Goal: Task Accomplishment & Management: Use online tool/utility

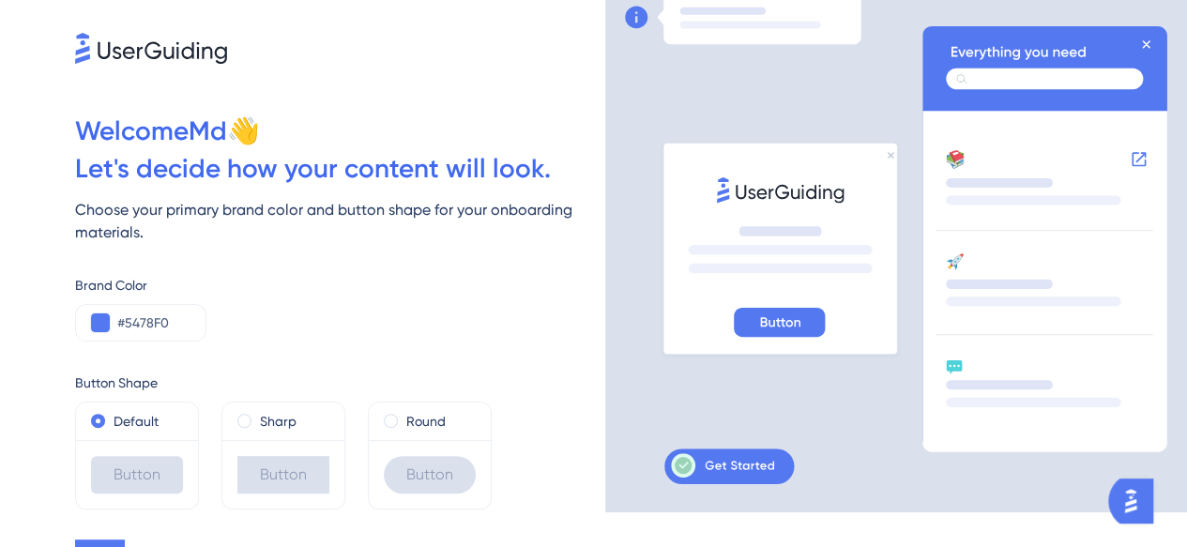
scroll to position [64, 0]
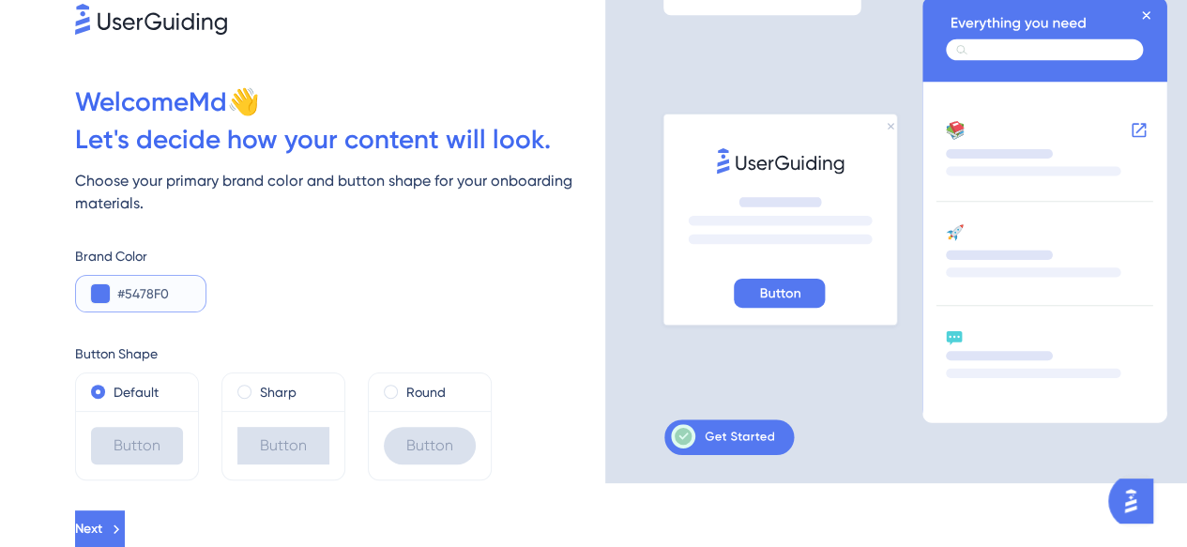
click at [93, 289] on button at bounding box center [100, 293] width 19 height 19
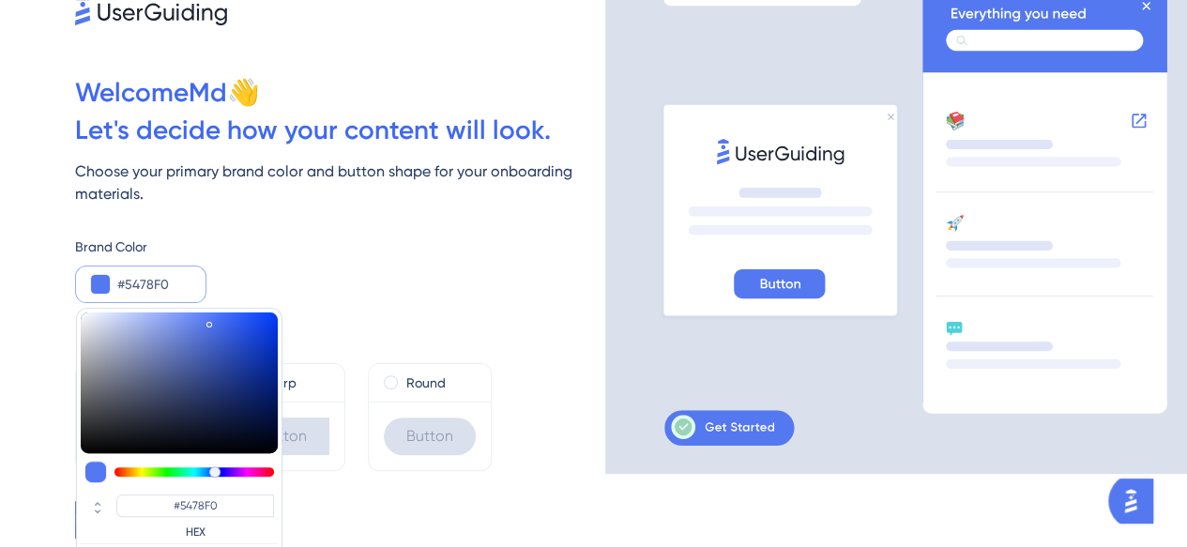
scroll to position [130, 0]
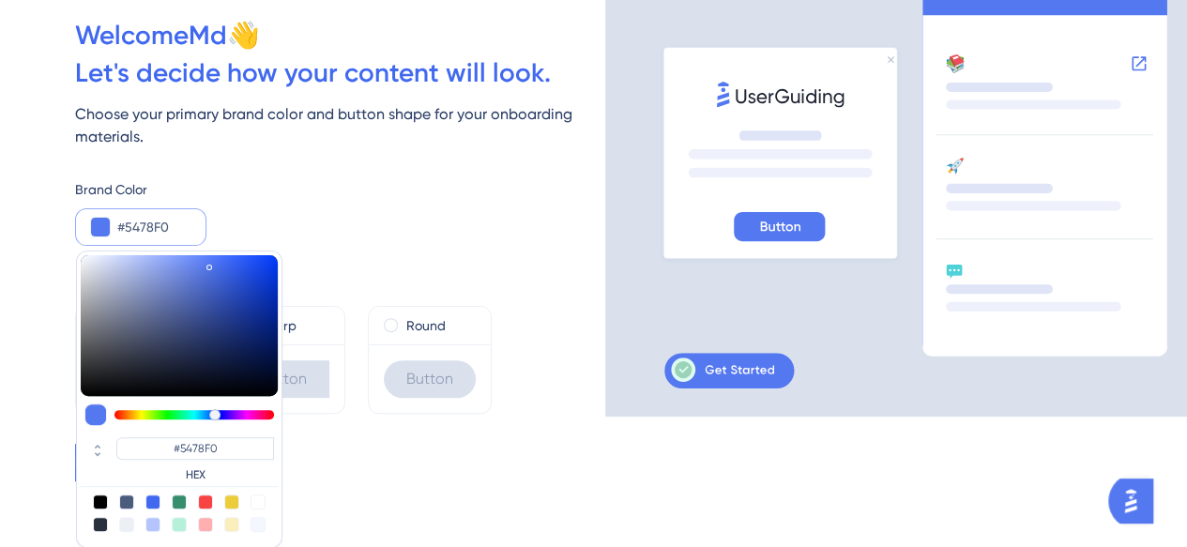
type input "#548ff0"
type input "#548FF0"
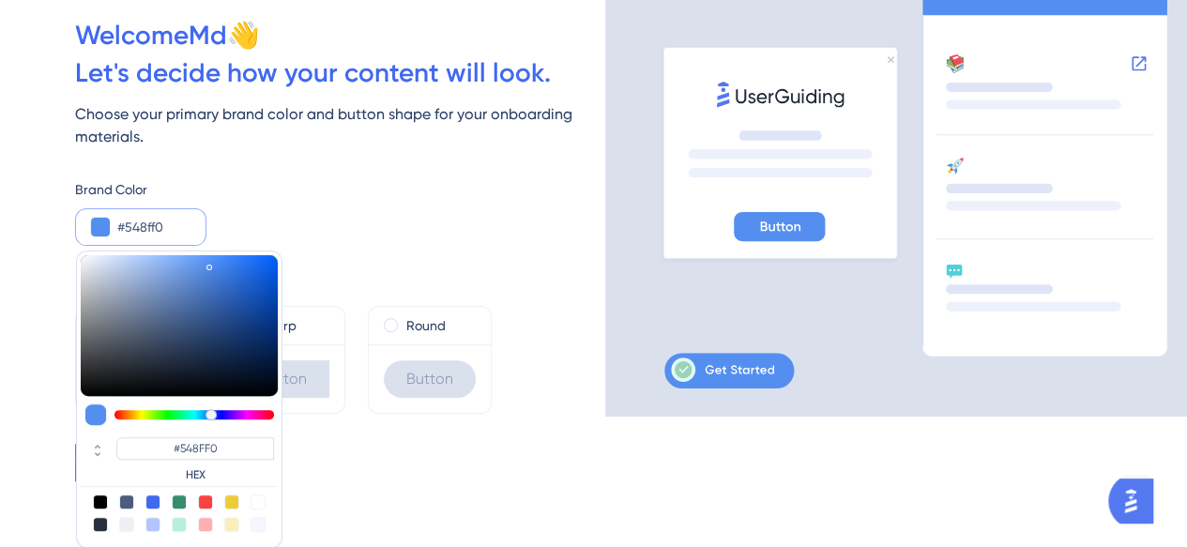
type input "#549af0"
type input "#549AF0"
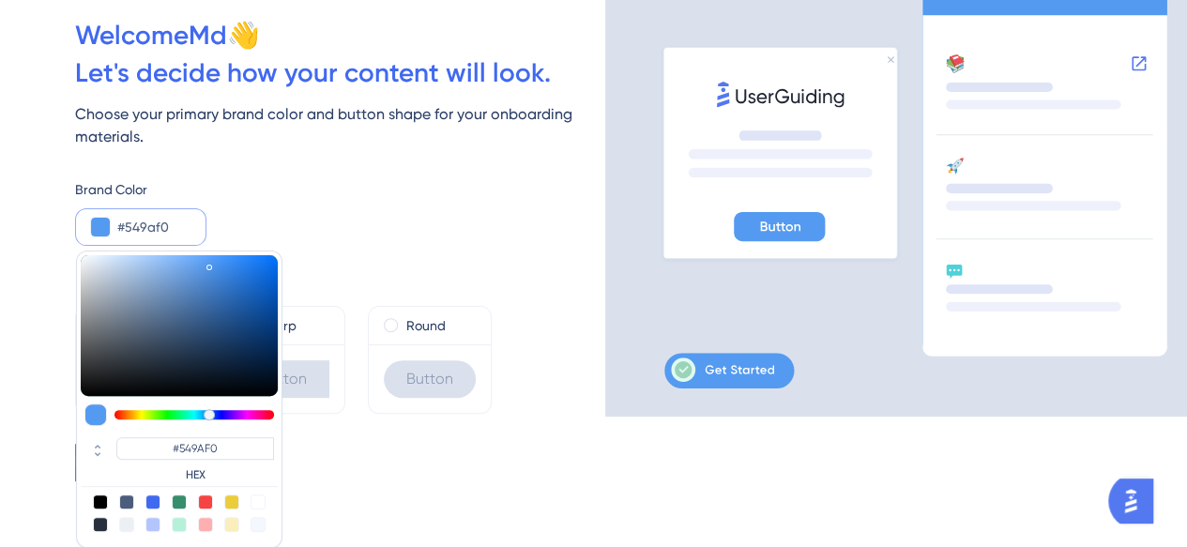
type input "#54a5f0"
type input "#54A5F0"
type input "#54aaf0"
type input "#54AAF0"
type input "#54b5f0"
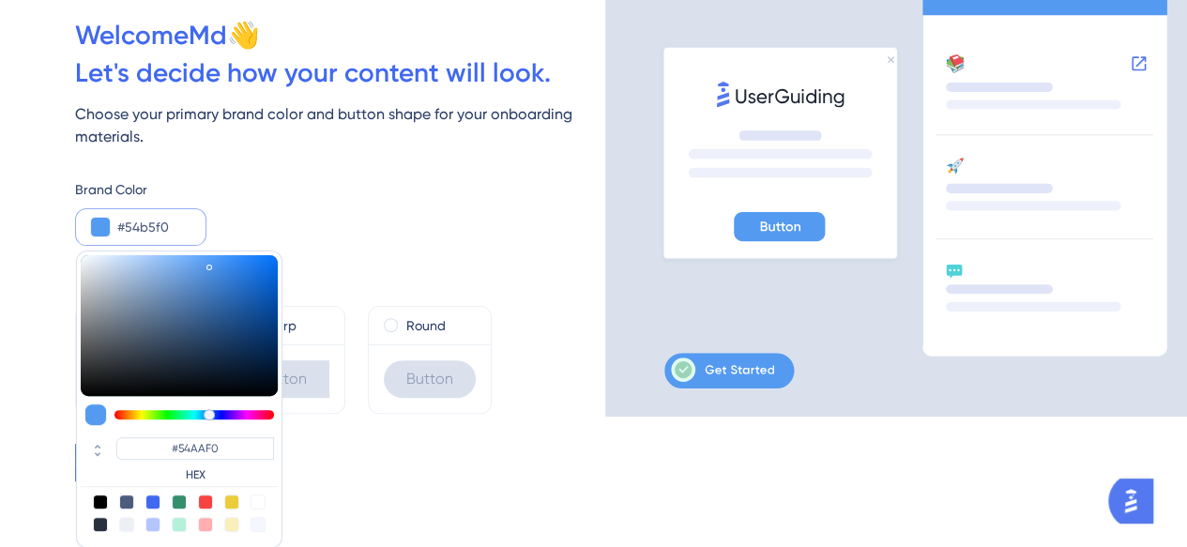
type input "#54B5F0"
type input "#54bbf0"
type input "#54BBF0"
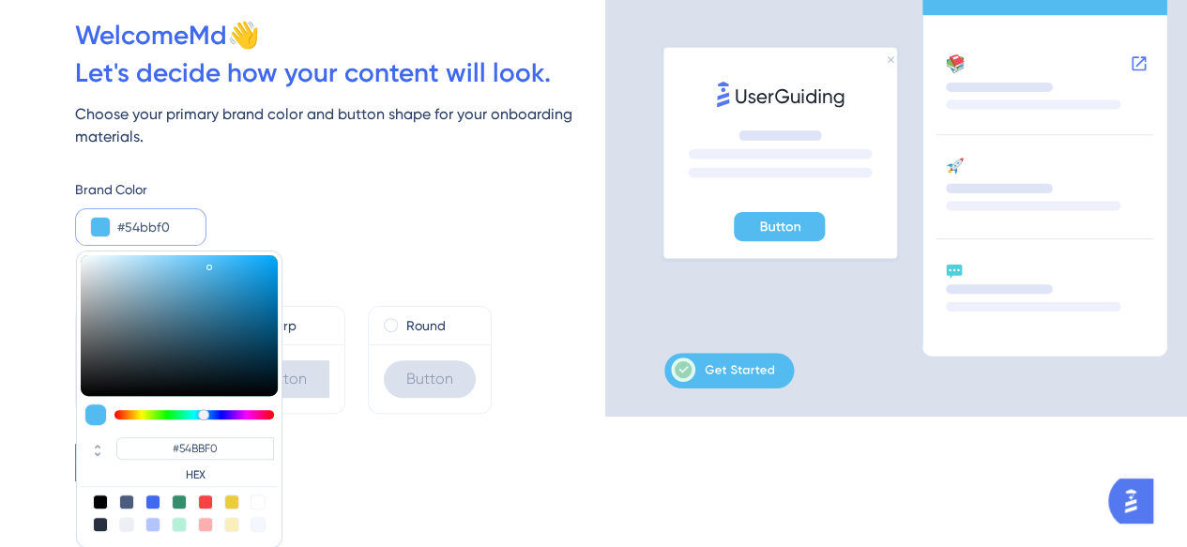
type input "#54b0f0"
type input "#54B0F0"
type input "#54a5f0"
type input "#54A5F0"
type input "#549af0"
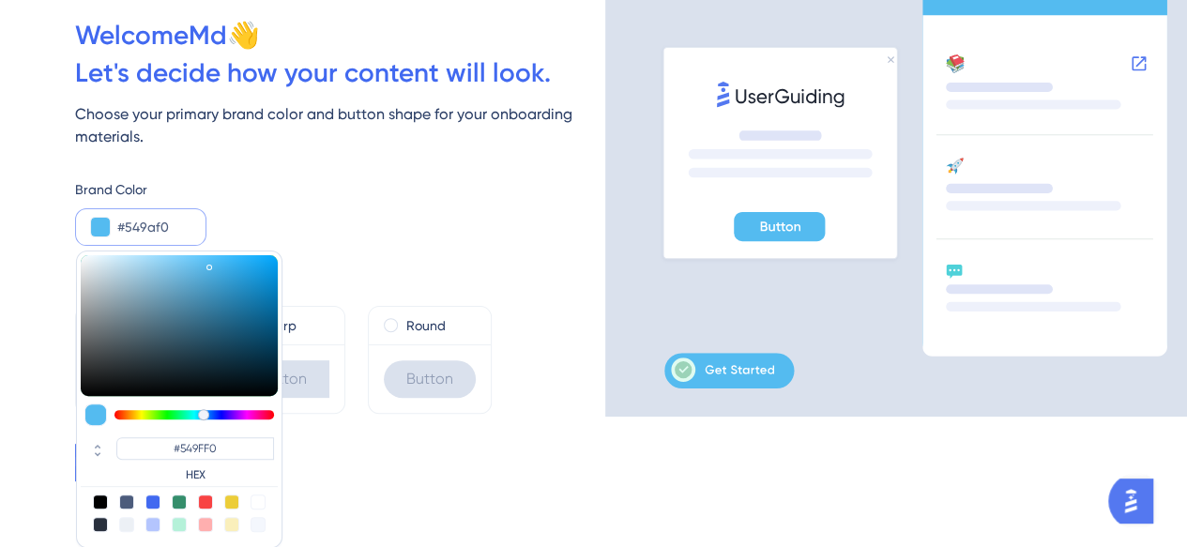
type input "#549AF0"
type input "#5484f0"
type input "#5489F0"
type input "#5479f0"
type input "#5484F0"
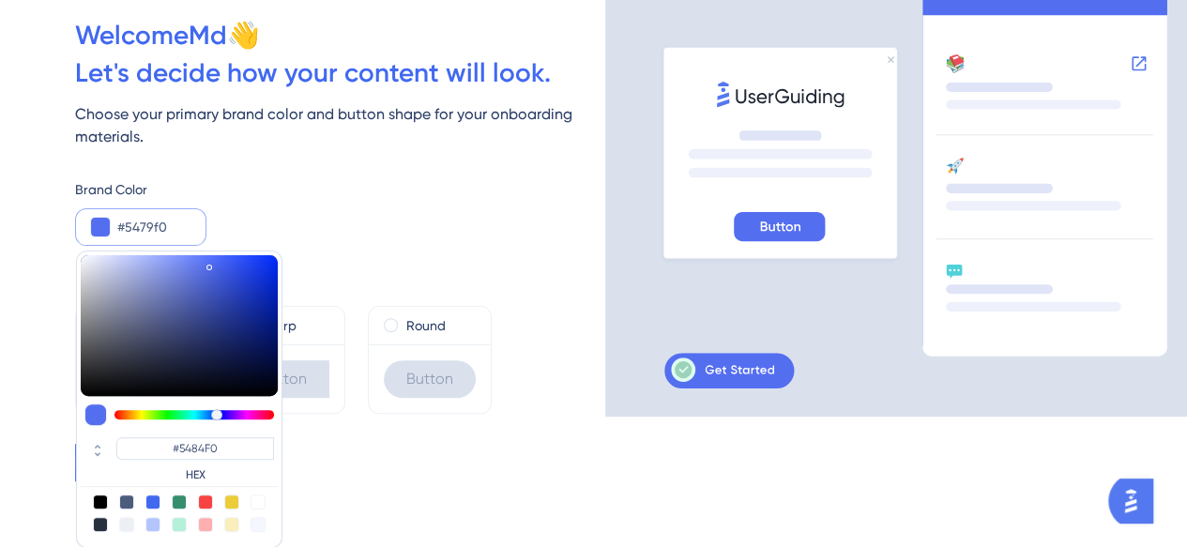
type input "#546ef0"
type input "#546EF0"
type input "#5463f0"
type input "#5463F0"
type input "#545df0"
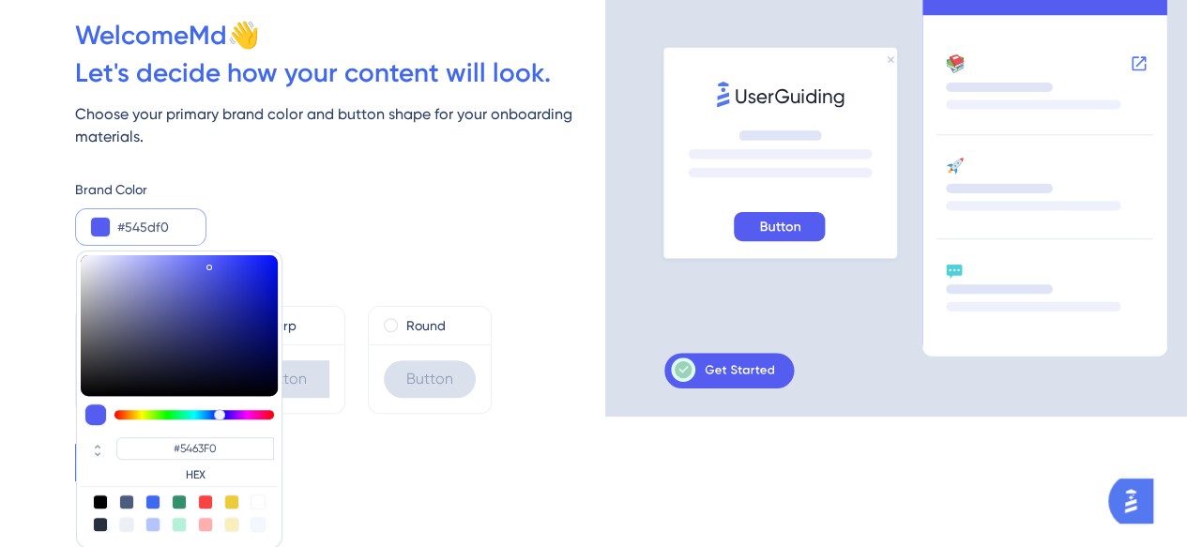
type input "#545DF0"
type input "#5458f0"
type input "#5458F0"
type input "#5654f0"
type input "#5654F0"
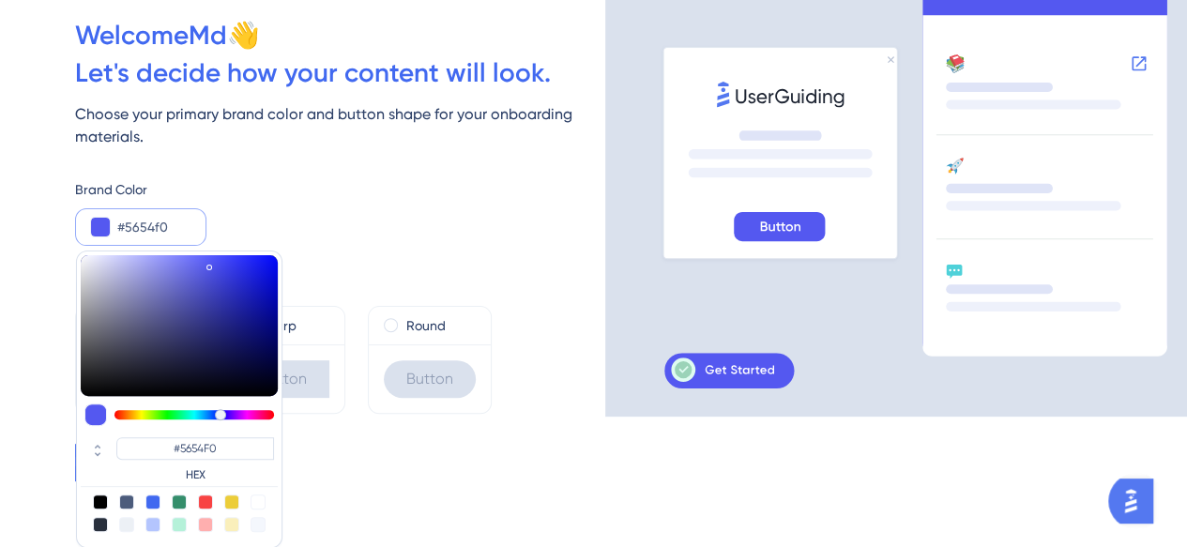
type input "#6154f0"
type input "#6154F0"
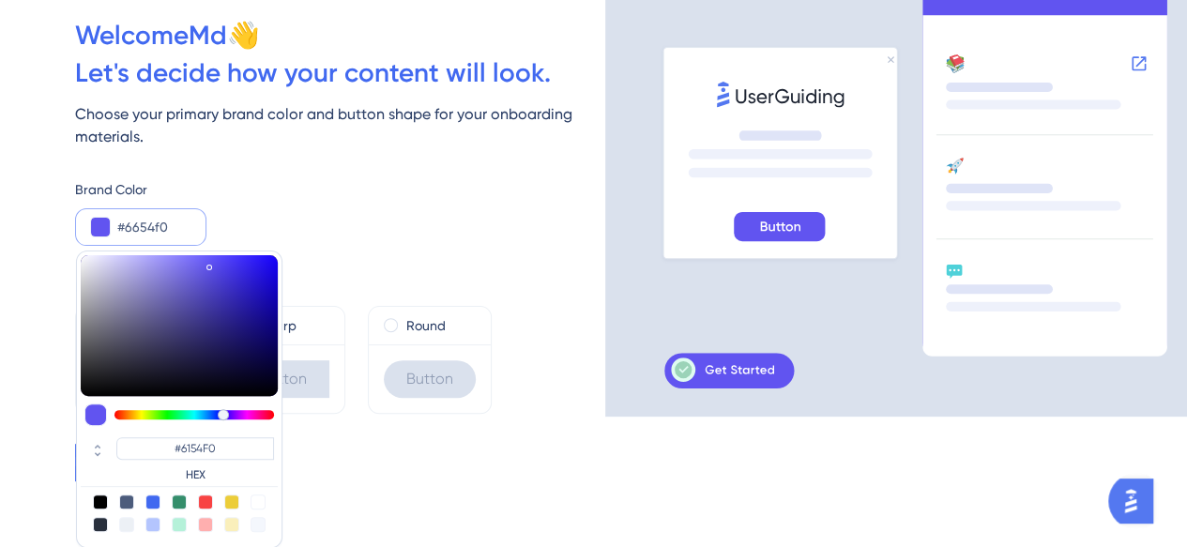
type input "#7154f0"
type input "#6654F0"
type input "#7754f0"
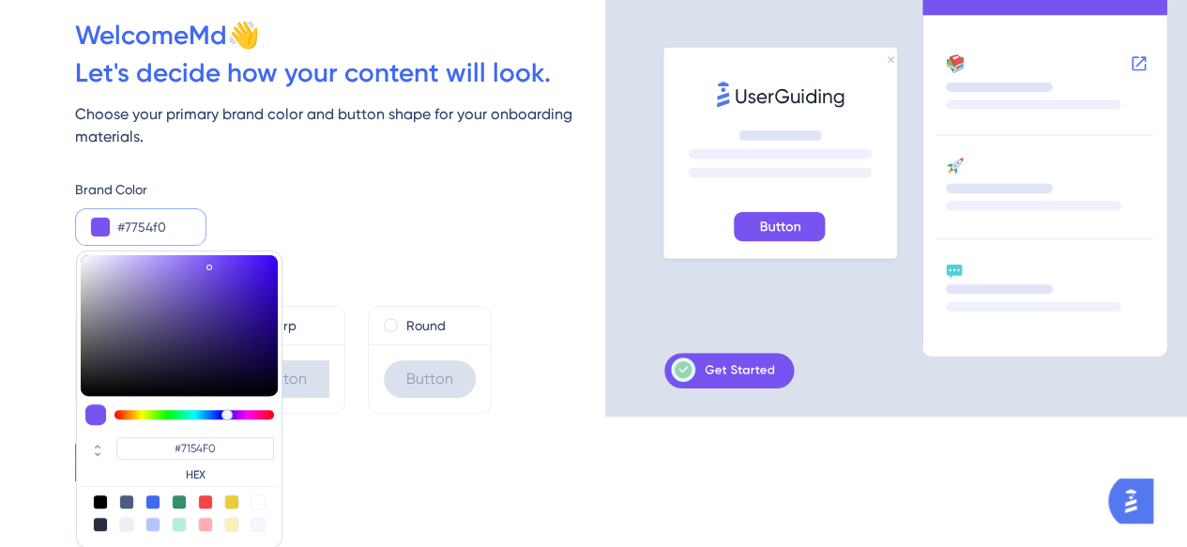
type input "#7754F0"
type input "#7154f0"
type input "#7154F0"
type input "#6c54f0"
type input "#6C54F0"
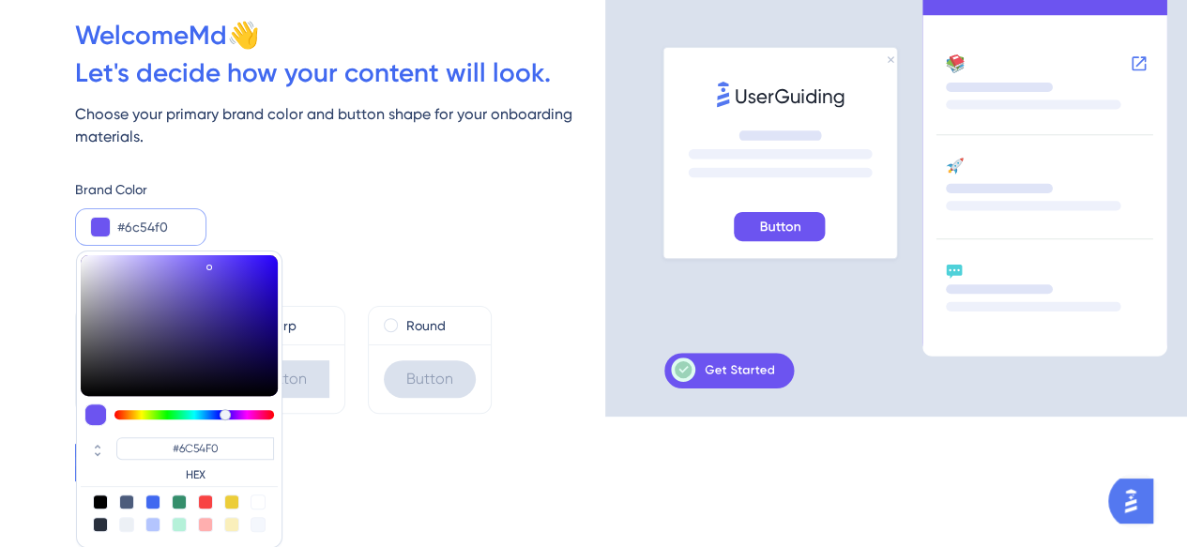
type input "#6654f0"
type input "#6654F0"
type input "#7154f0"
type input "#7154F0"
type input "#a854f0"
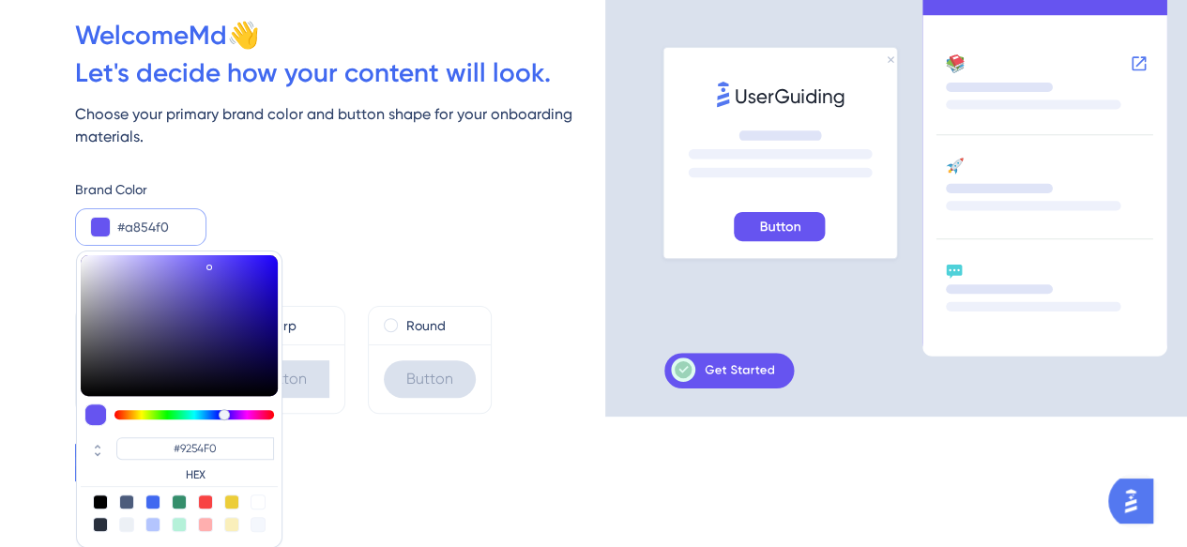
type input "#A854F0"
type input "#b354f0"
type input "#B354F0"
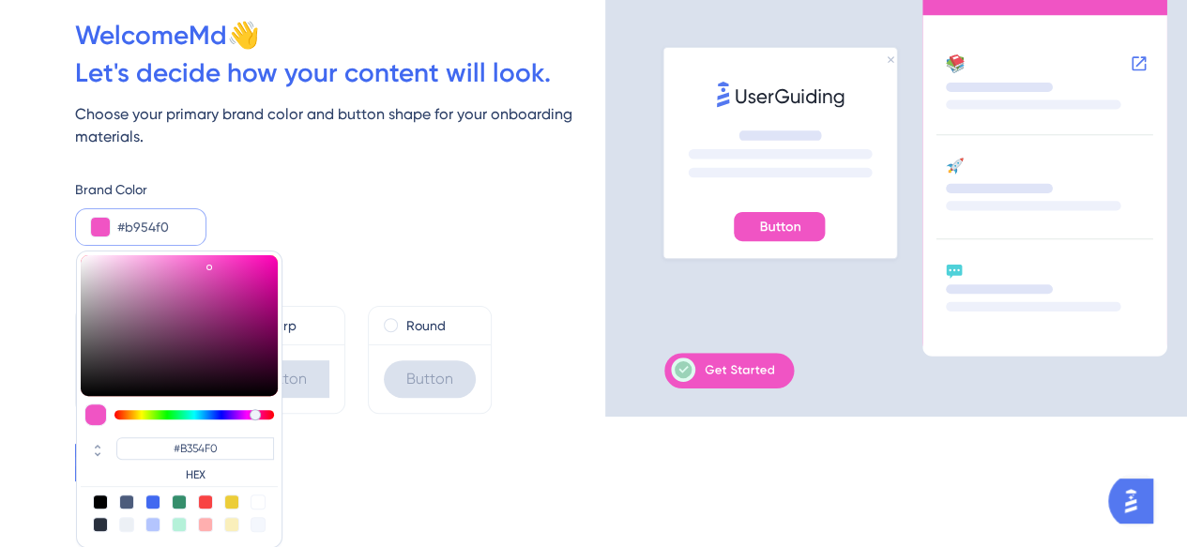
type input "#f054c4"
type input "#B954F0"
type input "#f054ae"
type input "#F054C4"
type input "#f054a3"
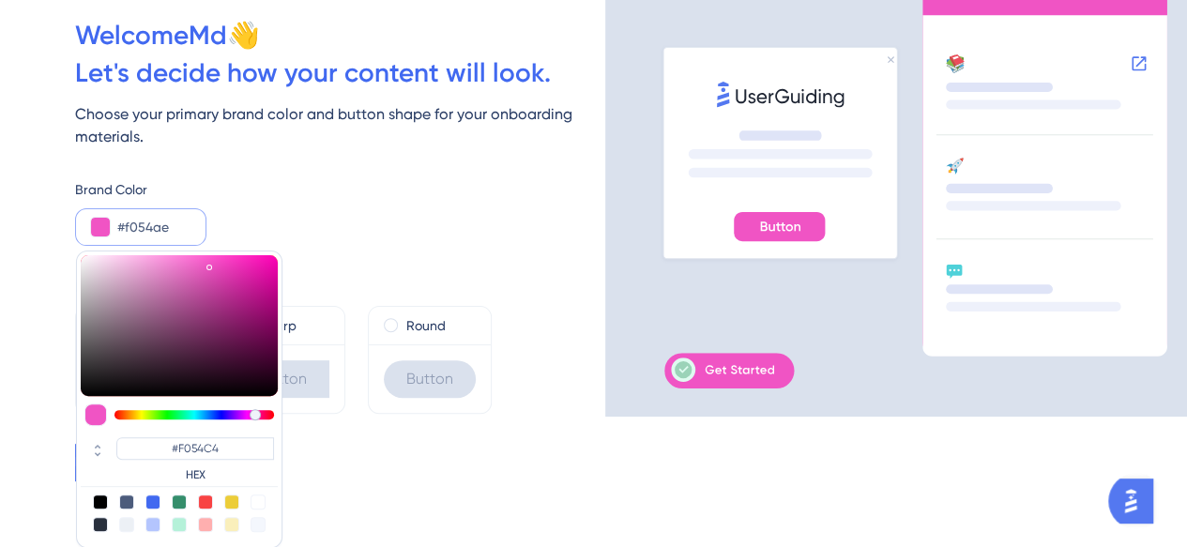
type input "#F054AE"
type input "#f05492"
type input "#F05492"
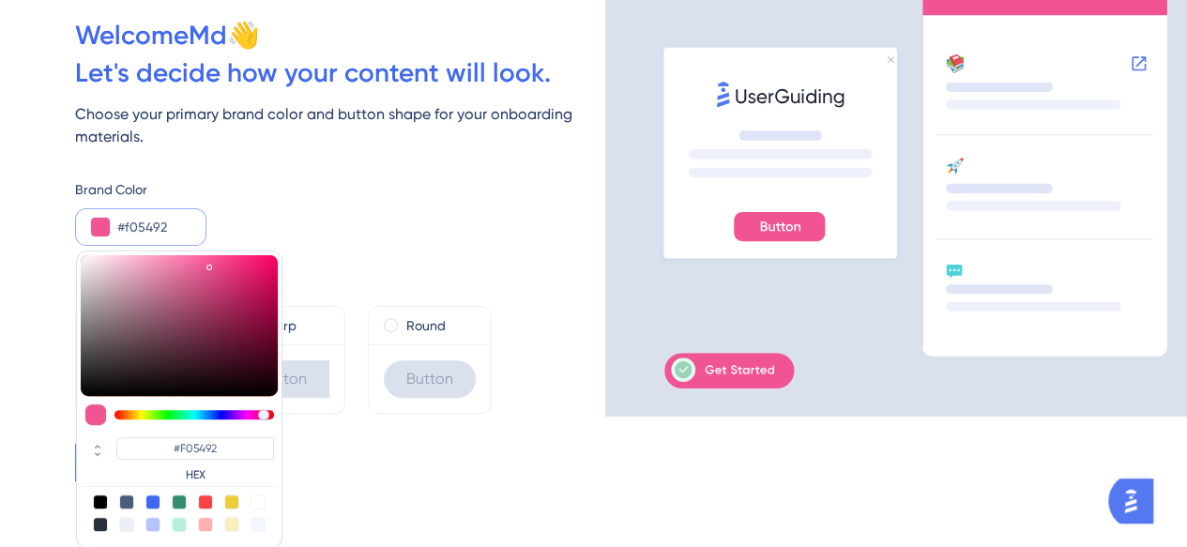
type input "#f05498"
type input "#F05498"
type input "#f0549d"
type input "#F0549D"
type input "#f054ae"
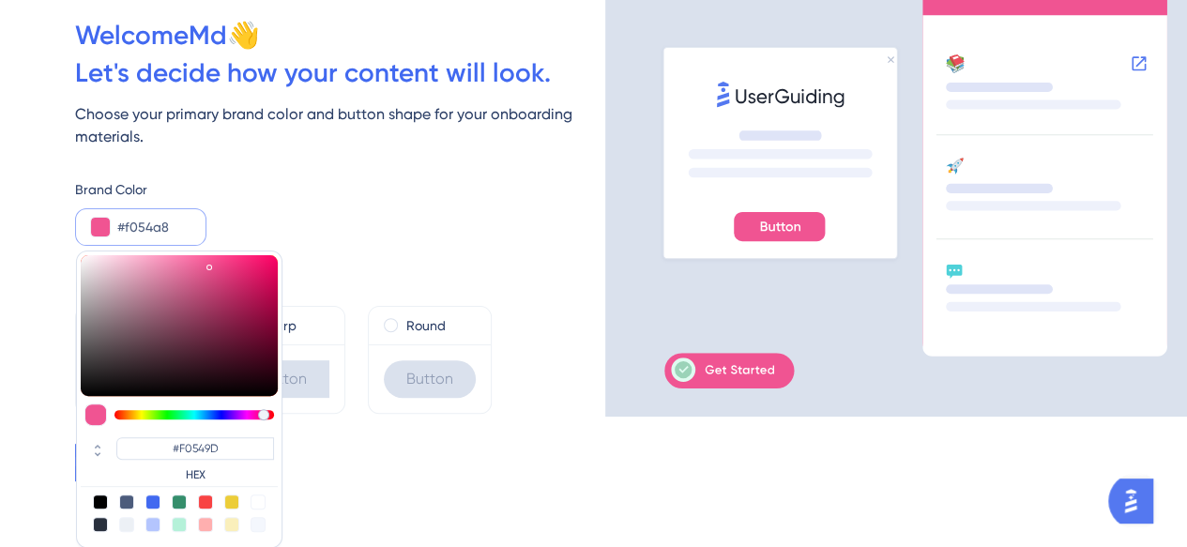
type input "#F054AE"
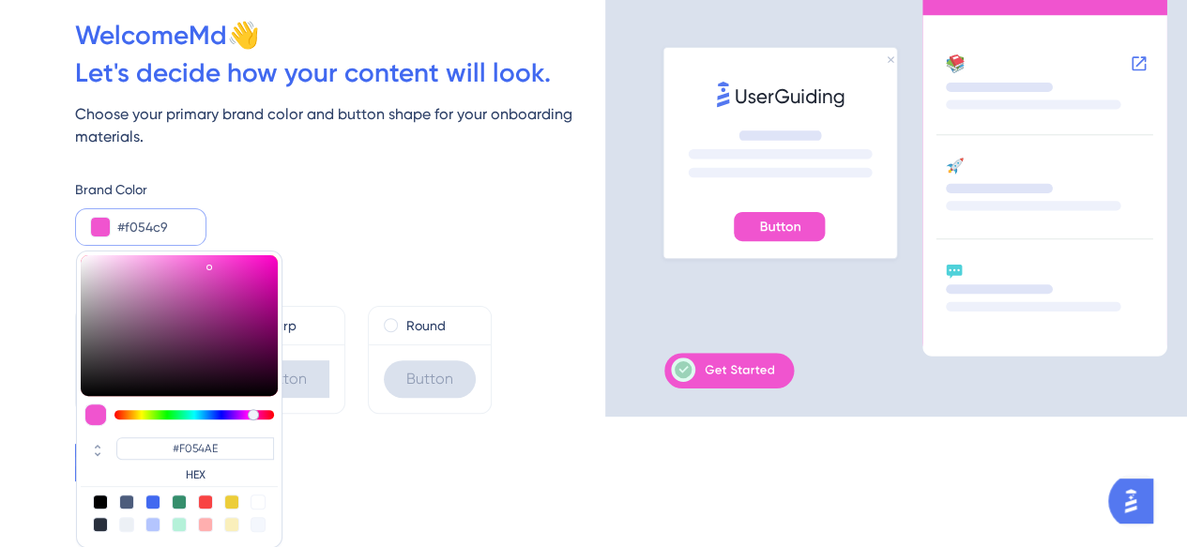
type input "#f054cf"
type input "#F054C9"
type input "#f054da"
type input "#F054CF"
type input "#df54f0"
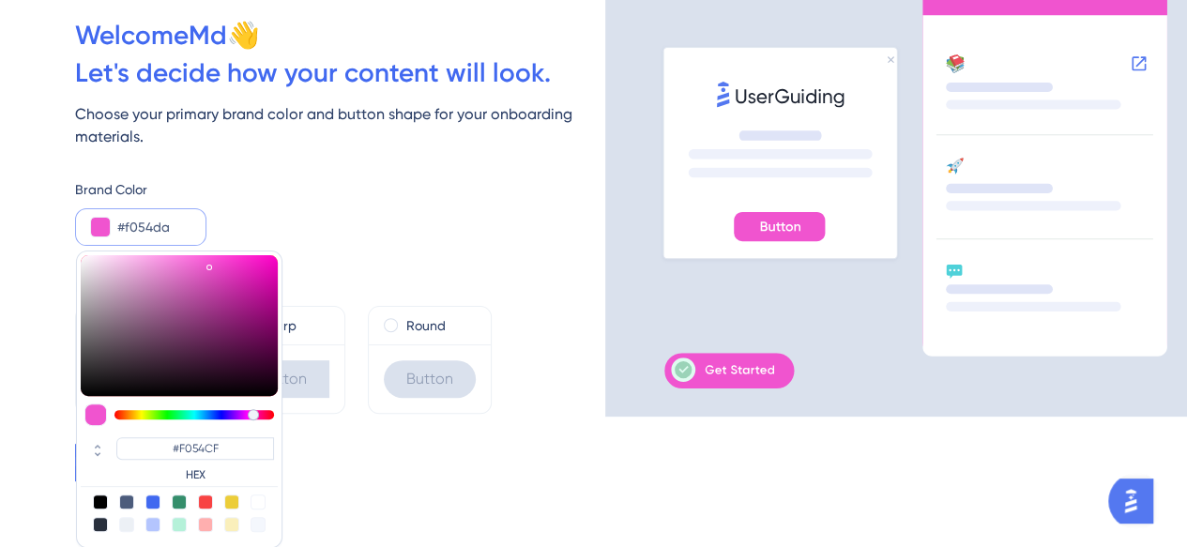
type input "#F054DA"
type input "#c454f0"
type input "#DF54F0"
type input "#b954f0"
type input "#C454F0"
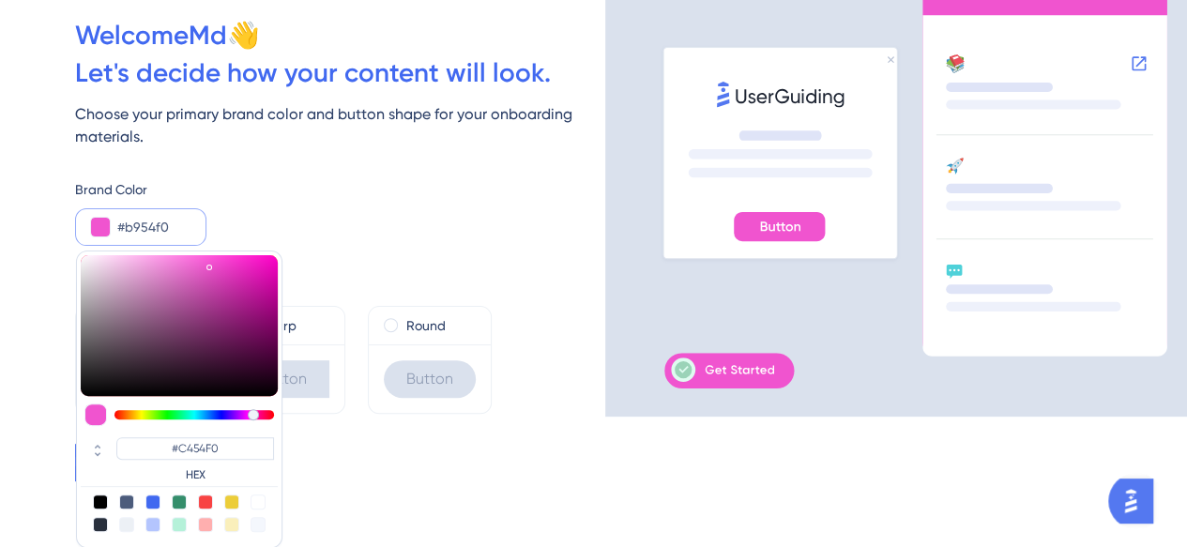
type input "#a854f0"
type input "#B954F0"
type input "#9d54f0"
type input "#9D54F0"
type input "#8d54f0"
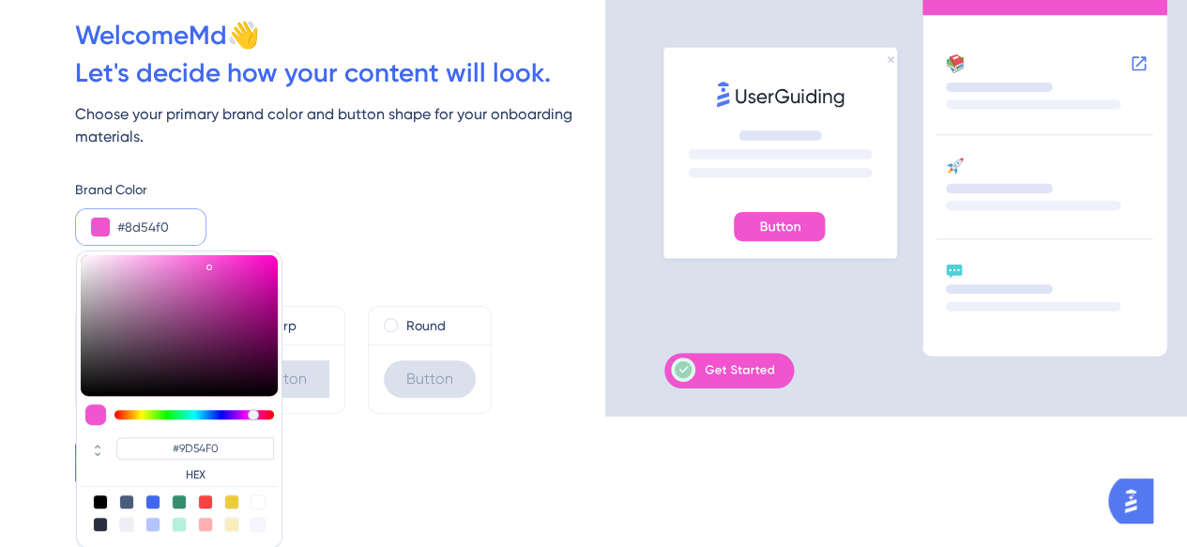
type input "#8D54F0"
type input "#7754f0"
type input "#7754F0"
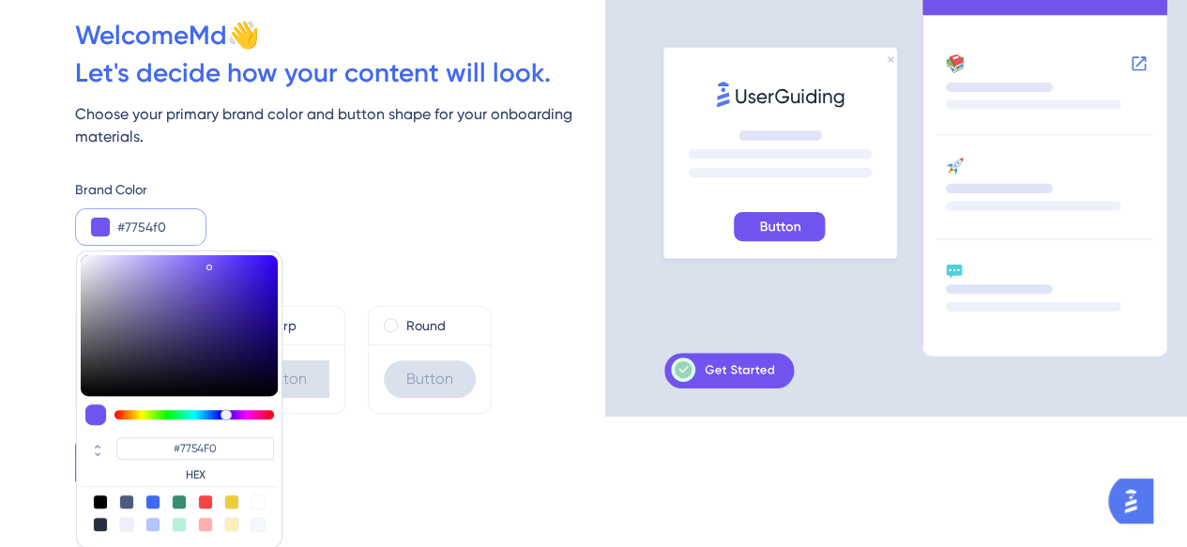
type input "#7154f0"
type input "#7154F0"
type input "#6654f0"
type input "#6654F0"
type input "#5b54f0"
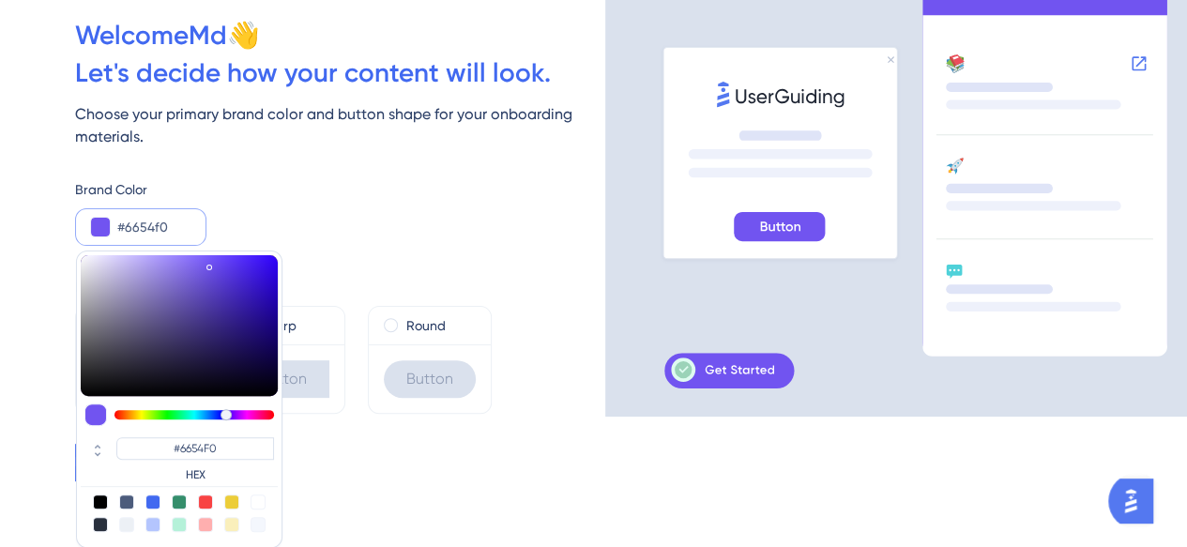
type input "#5B54F0"
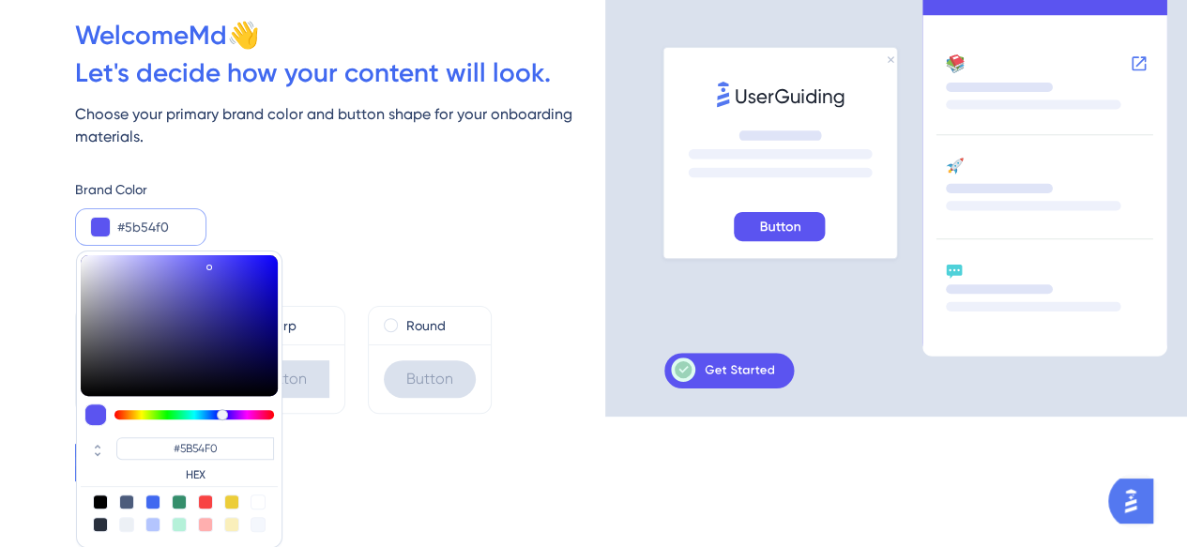
type input "#5458f0"
type input "#5458F0"
type input "#5654f0"
type input "#5654F0"
type input "#5b54f0"
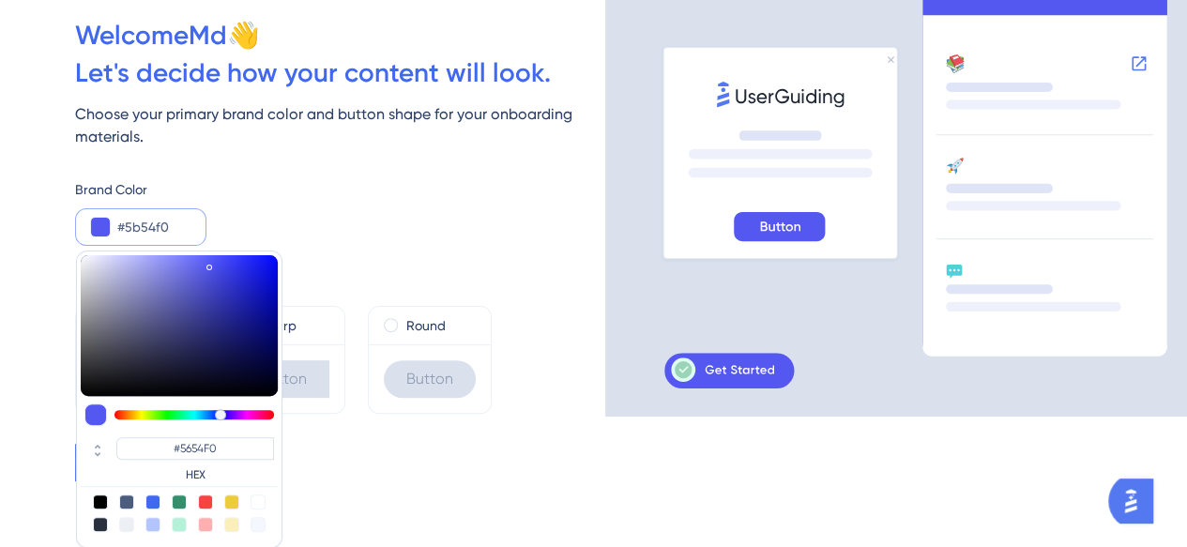
type input "#5B54F0"
type input "#6154f0"
type input "#6154F0"
type input "#6654f0"
type input "#6654F0"
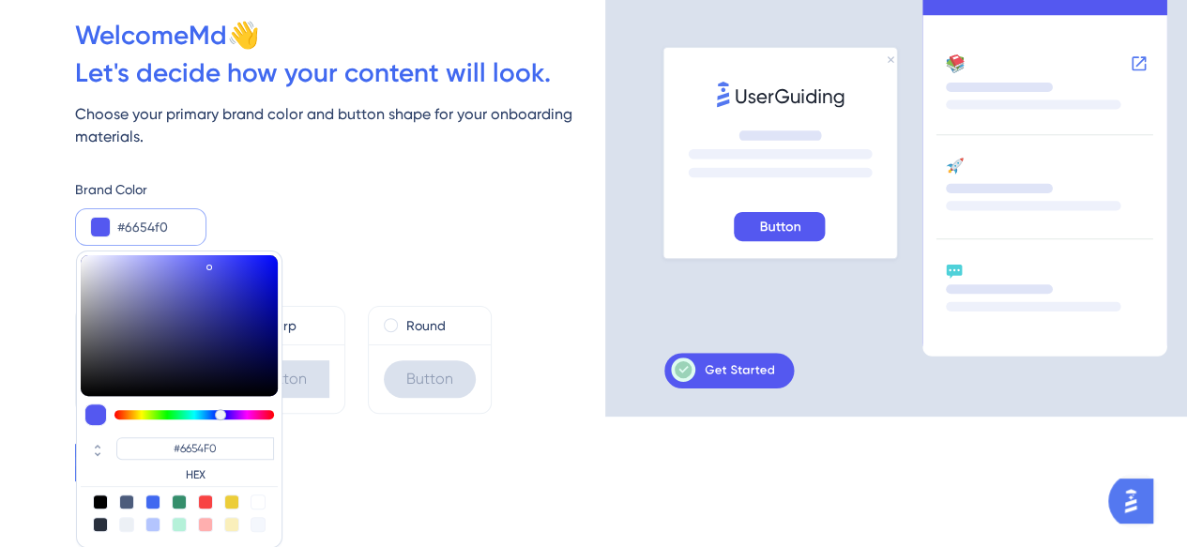
type input "#6c54f0"
type input "#6C54F0"
type input "#7154f0"
type input "#7154F0"
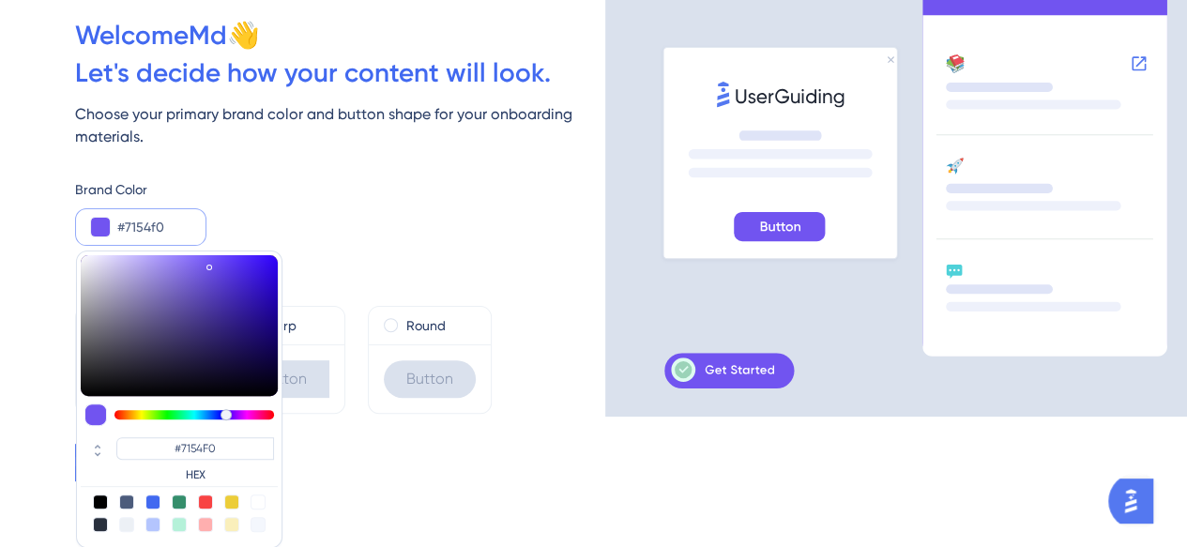
type input "#7754f0"
type input "#7754F0"
type input "#7c54f0"
type input "#7C54F0"
type input "#8754f0"
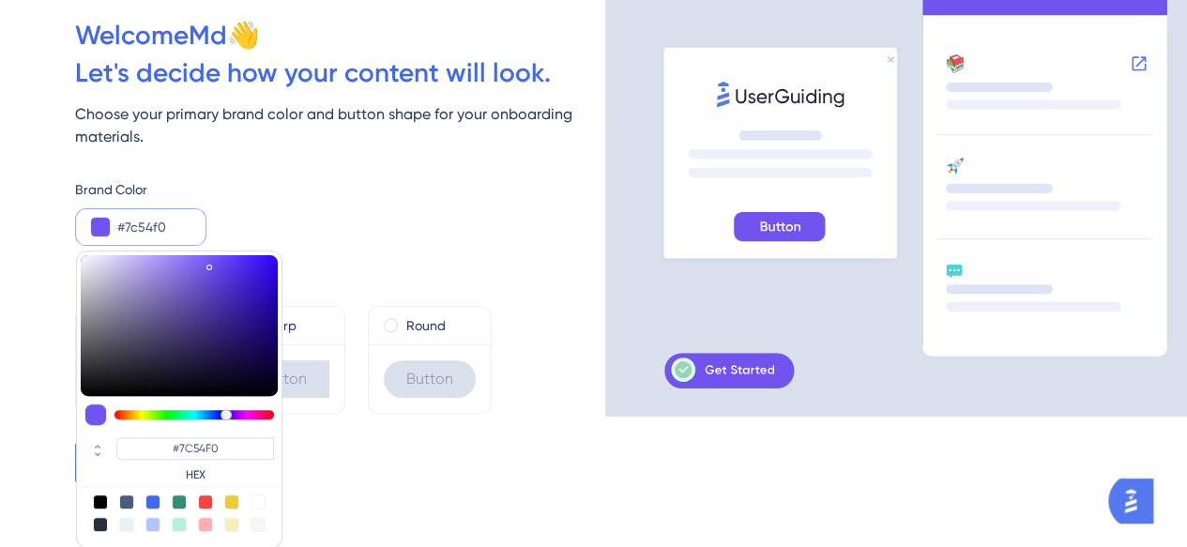
type input "#8754F0"
type input "#9254f0"
type input "#9254F0"
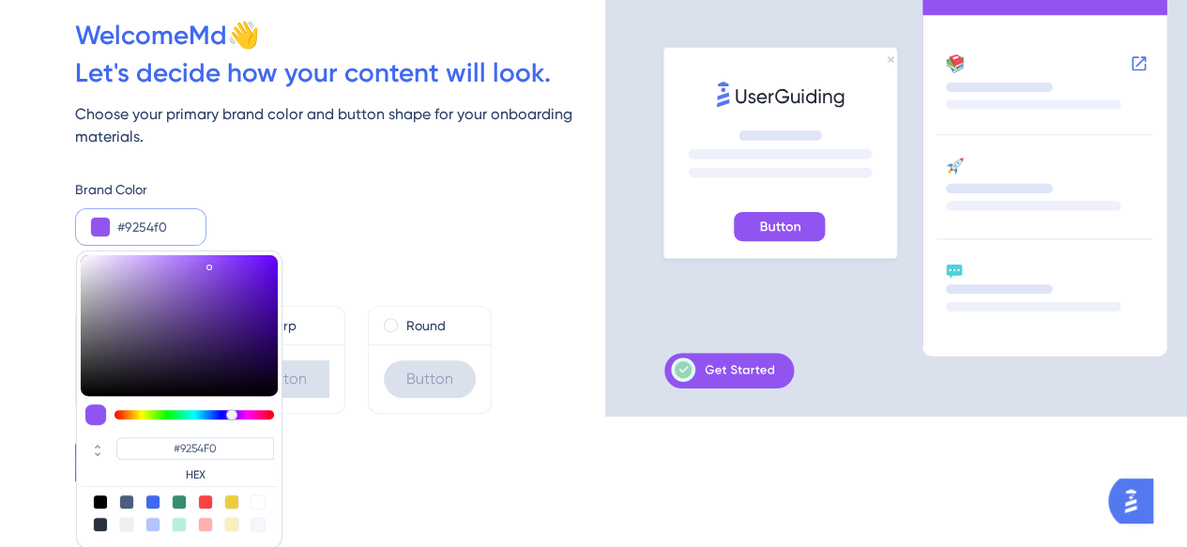
type input "#8d54f0"
type input "#8D54F0"
type input "#8754f0"
type input "#8754F0"
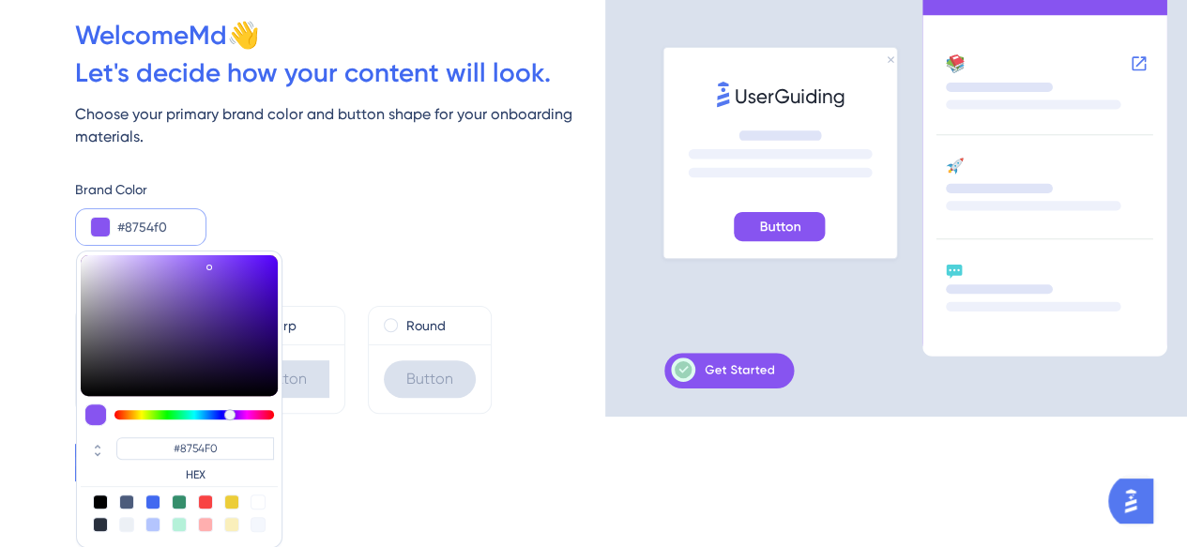
type input "#8254f0"
type input "#8254F0"
drag, startPoint x: 210, startPoint y: 414, endPoint x: 228, endPoint y: 417, distance: 18.2
click at [228, 417] on div at bounding box center [228, 414] width 11 height 11
click at [563, 227] on div "Brand Color #8254f0 #8254F0 HEX" at bounding box center [340, 212] width 530 height 68
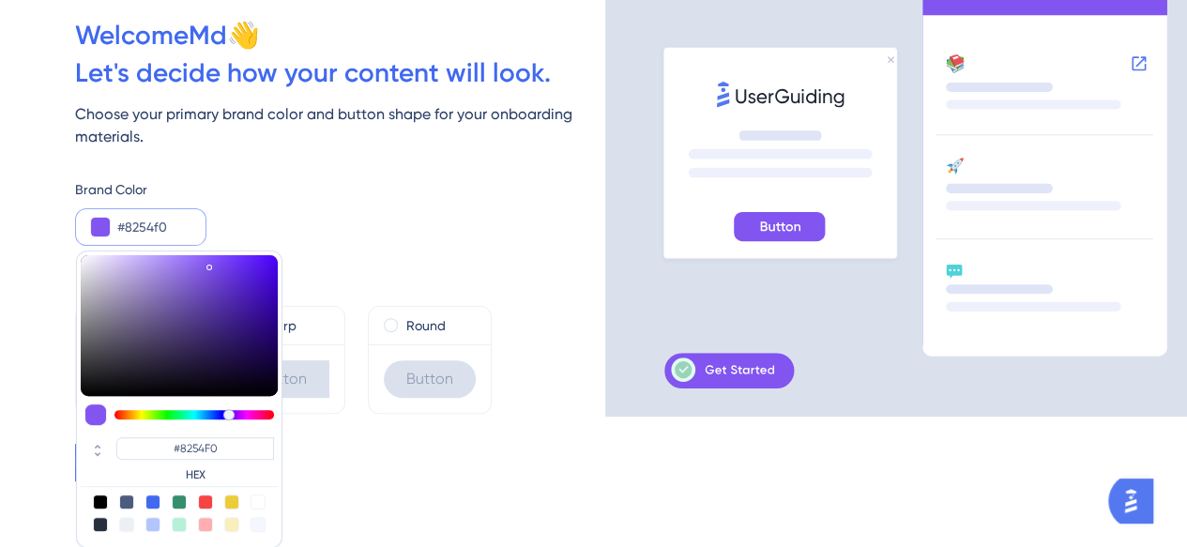
scroll to position [64, 0]
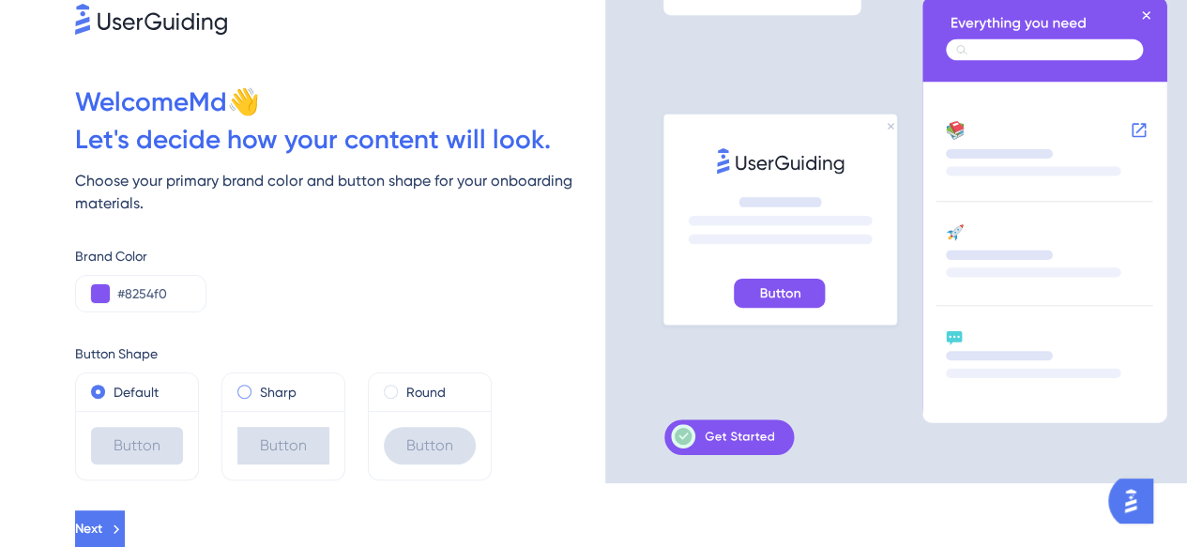
click at [263, 397] on label "Sharp" at bounding box center [278, 392] width 37 height 23
click at [392, 401] on div "Round" at bounding box center [430, 392] width 92 height 23
click at [125, 515] on button "Next" at bounding box center [100, 529] width 50 height 38
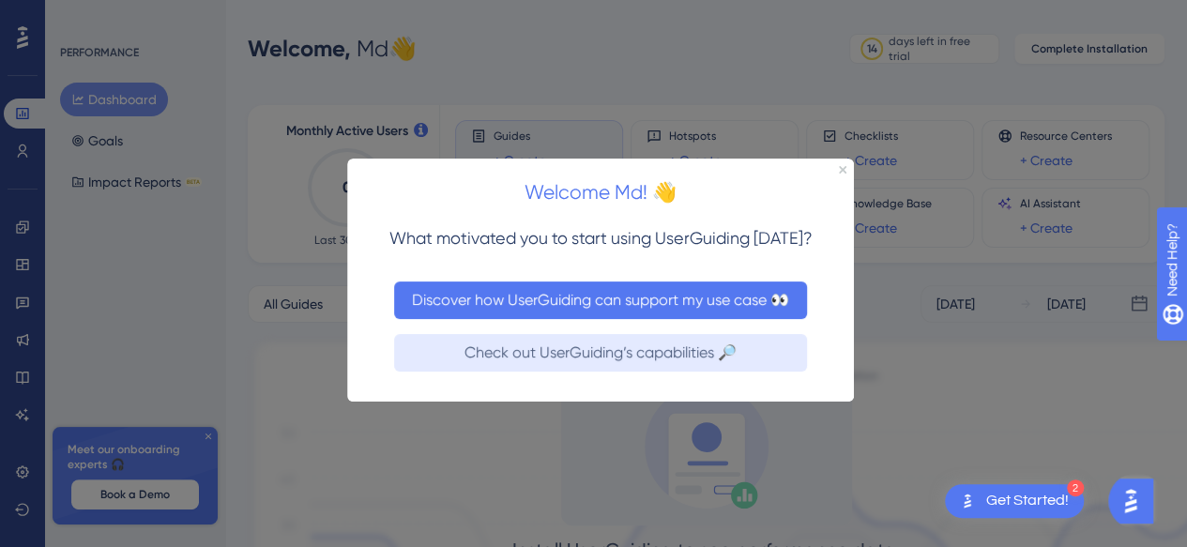
click at [599, 305] on button "Discover how UserGuiding can support my use case 👀" at bounding box center [600, 300] width 413 height 38
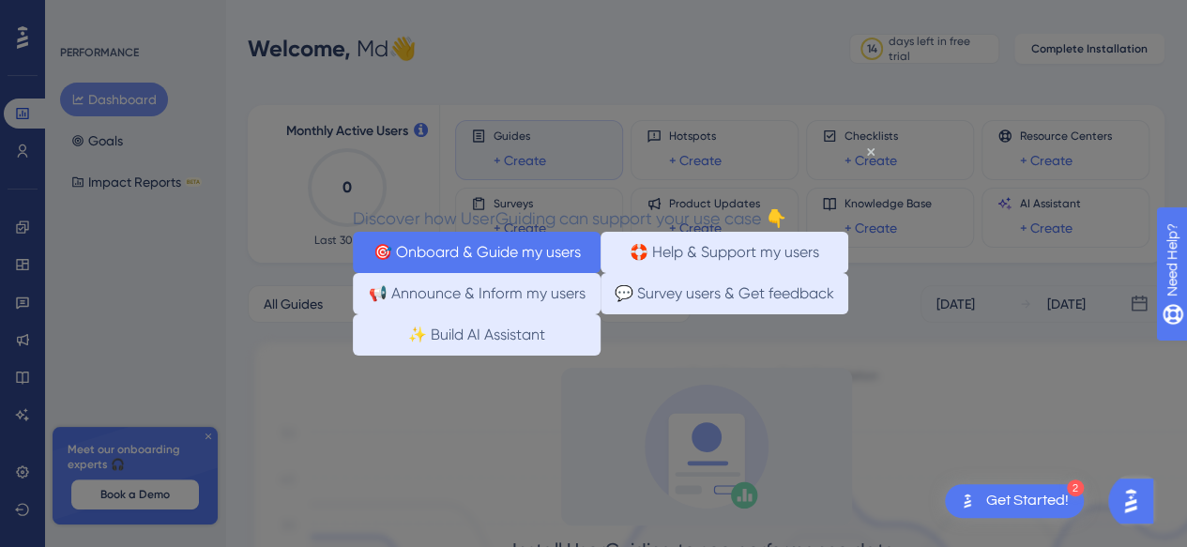
click at [467, 247] on button "🎯 Onboard & Guide my users" at bounding box center [477, 252] width 248 height 41
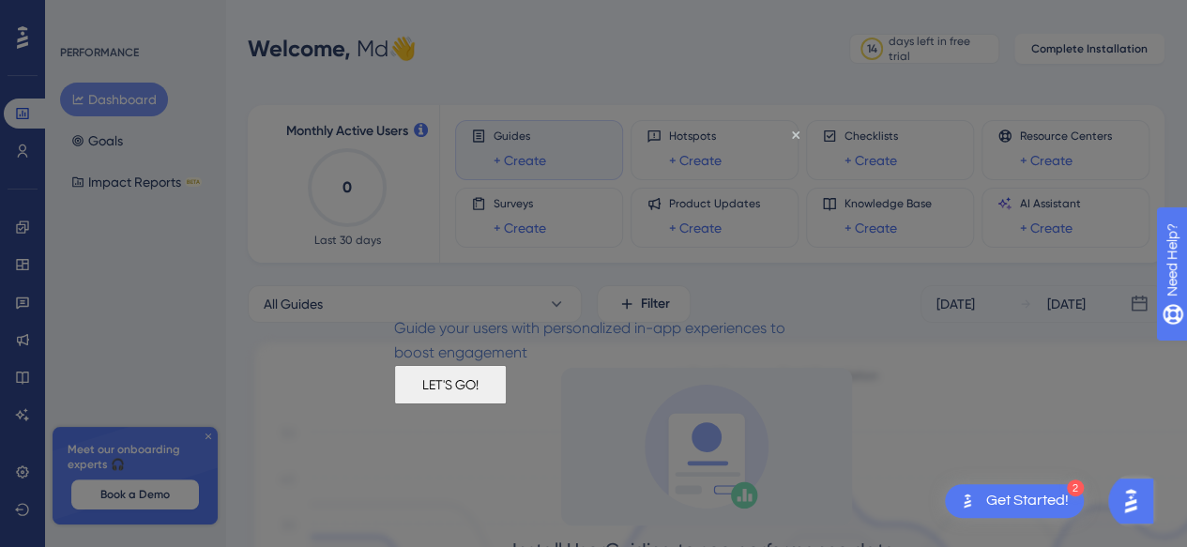
click at [507, 404] on button "LET'S GO!" at bounding box center [450, 384] width 113 height 39
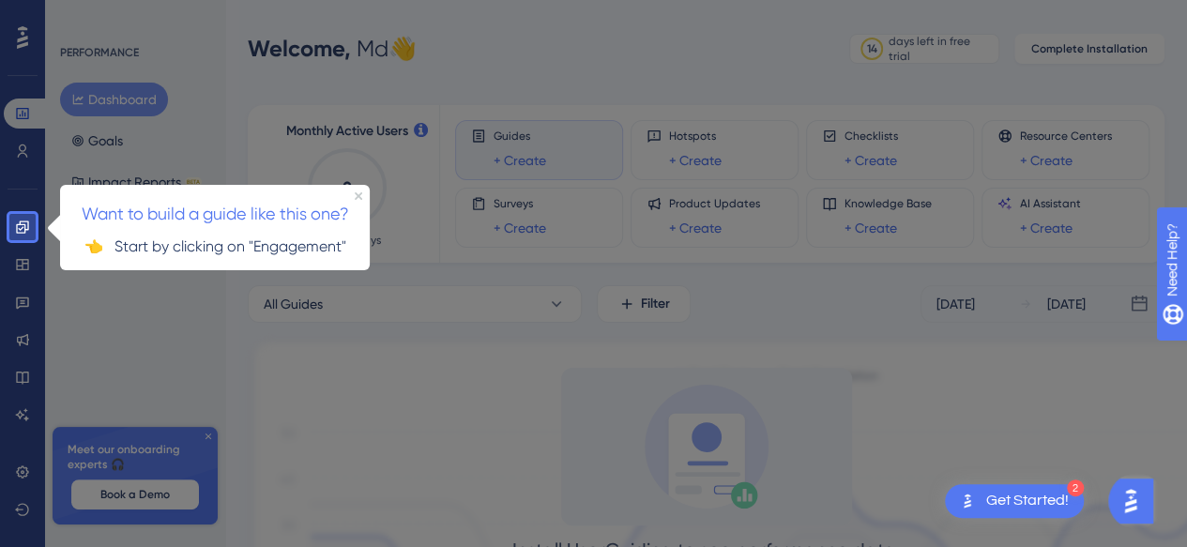
click at [212, 301] on div at bounding box center [618, 396] width 1165 height 793
click at [360, 199] on div "Want to build a guide like this one?" at bounding box center [215, 207] width 310 height 46
click at [356, 198] on icon "Close Preview" at bounding box center [359, 195] width 8 height 8
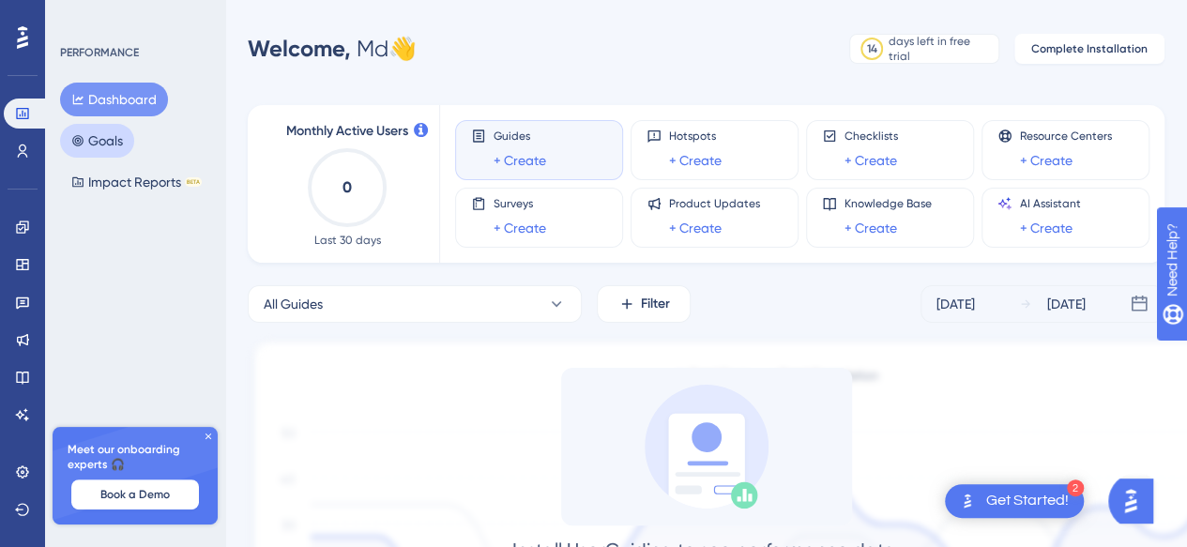
click at [113, 146] on button "Goals" at bounding box center [97, 141] width 74 height 34
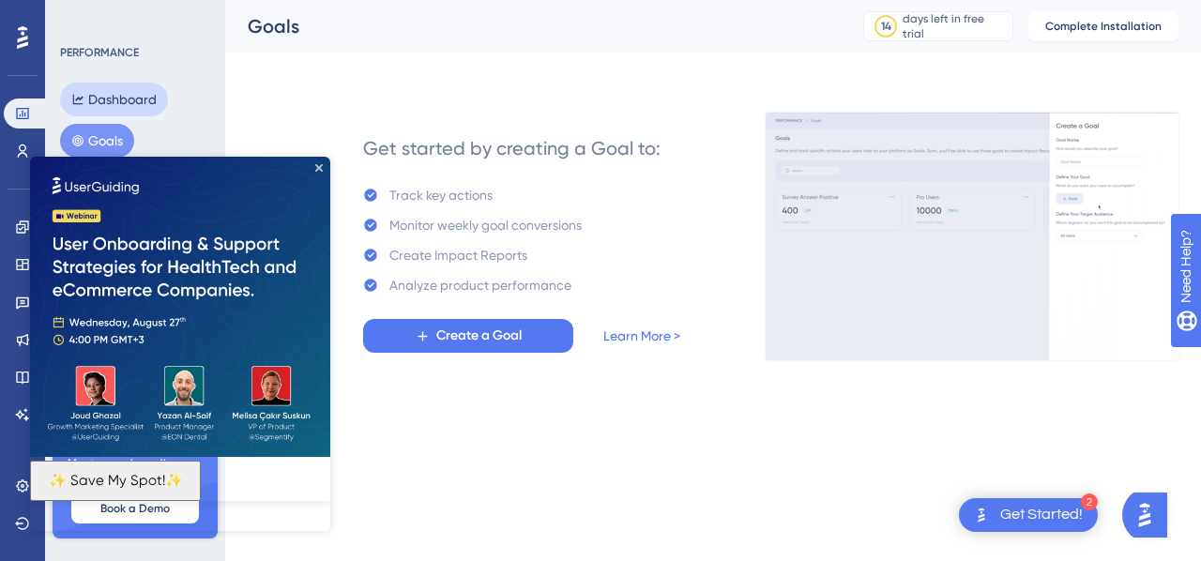
click at [161, 157] on html "✨ Save My Spot!✨" at bounding box center [180, 344] width 300 height 374
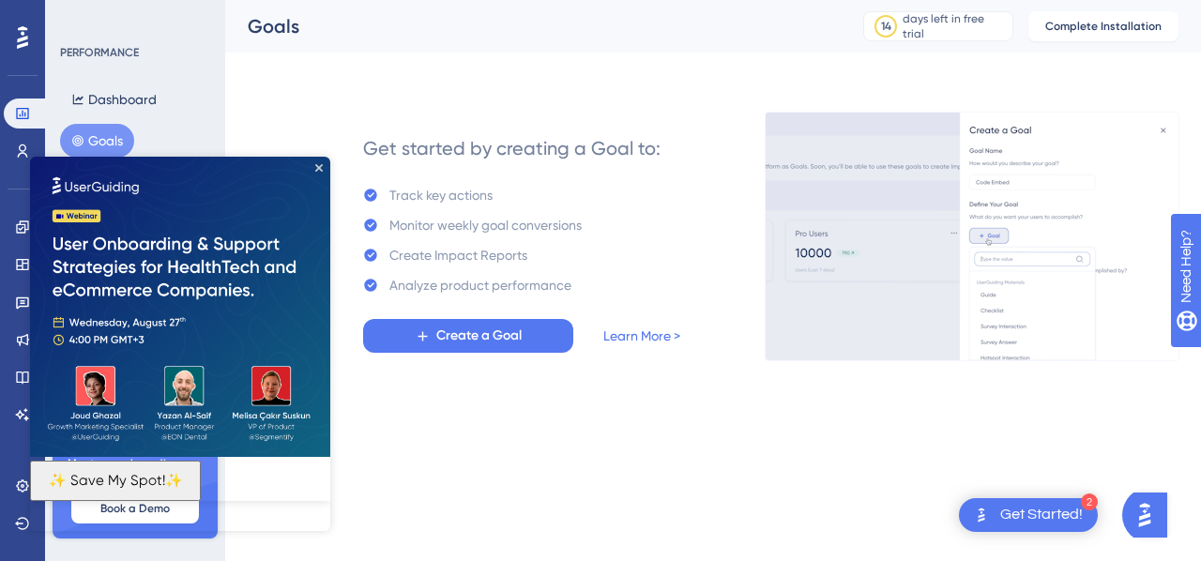
click at [201, 492] on button "✨ Save My Spot!✨" at bounding box center [115, 481] width 171 height 40
